Goal: Information Seeking & Learning: Learn about a topic

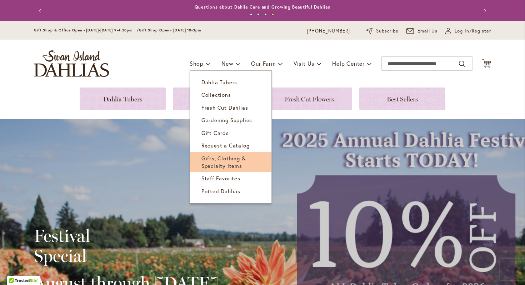
click at [213, 161] on link "Gifts, Clothing & Specialty Items" at bounding box center [230, 162] width 81 height 20
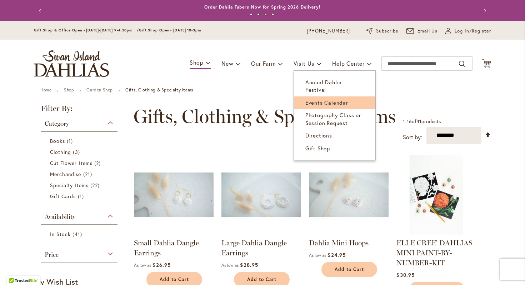
click at [320, 99] on span "Events Calendar" at bounding box center [326, 102] width 43 height 7
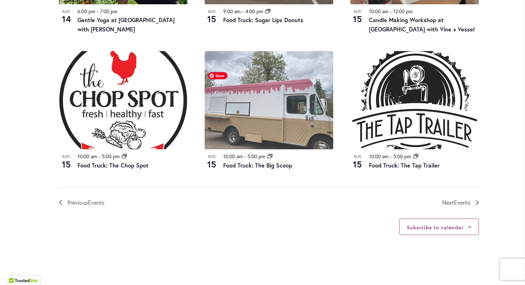
scroll to position [770, 0]
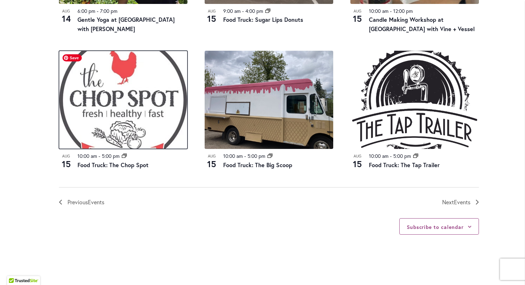
click at [148, 79] on img at bounding box center [123, 100] width 128 height 98
